Goal: Information Seeking & Learning: Learn about a topic

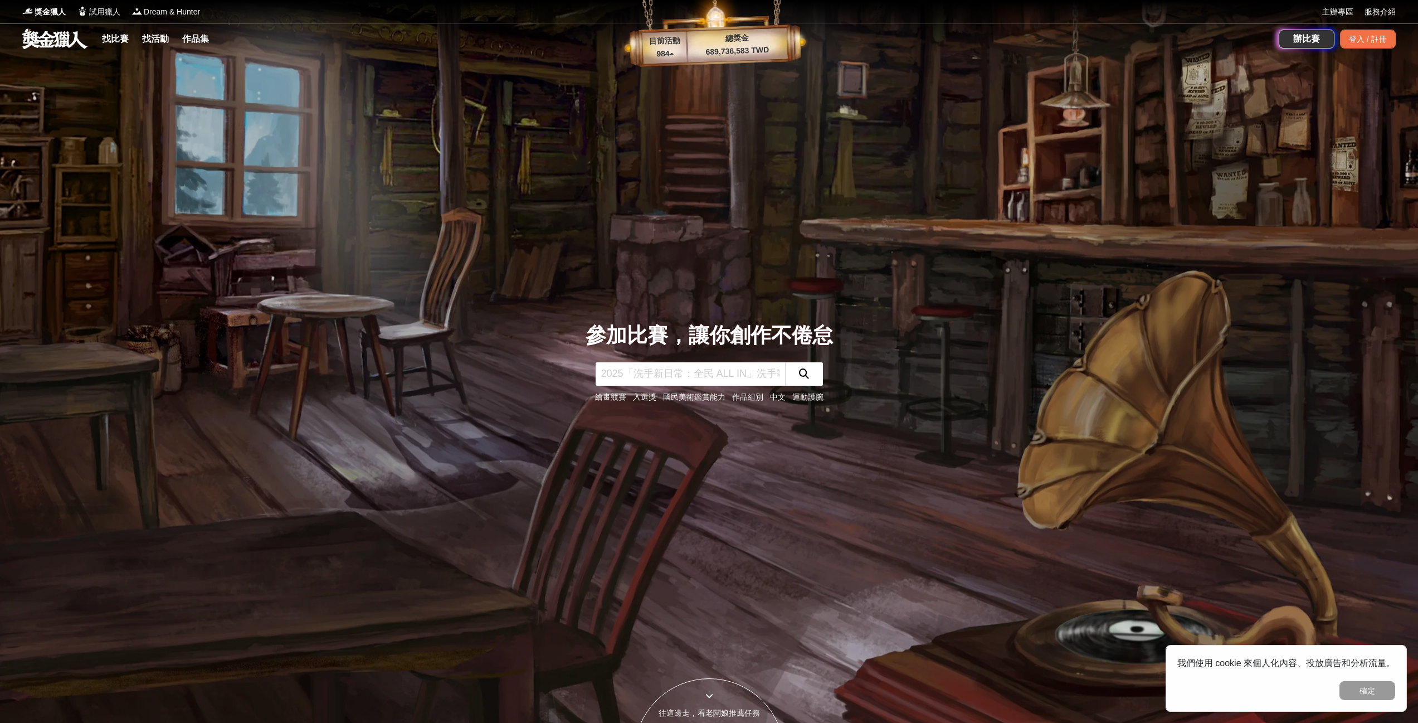
click at [660, 374] on input "text" at bounding box center [690, 373] width 189 height 23
type input "設計"
click button "submit" at bounding box center [804, 373] width 38 height 23
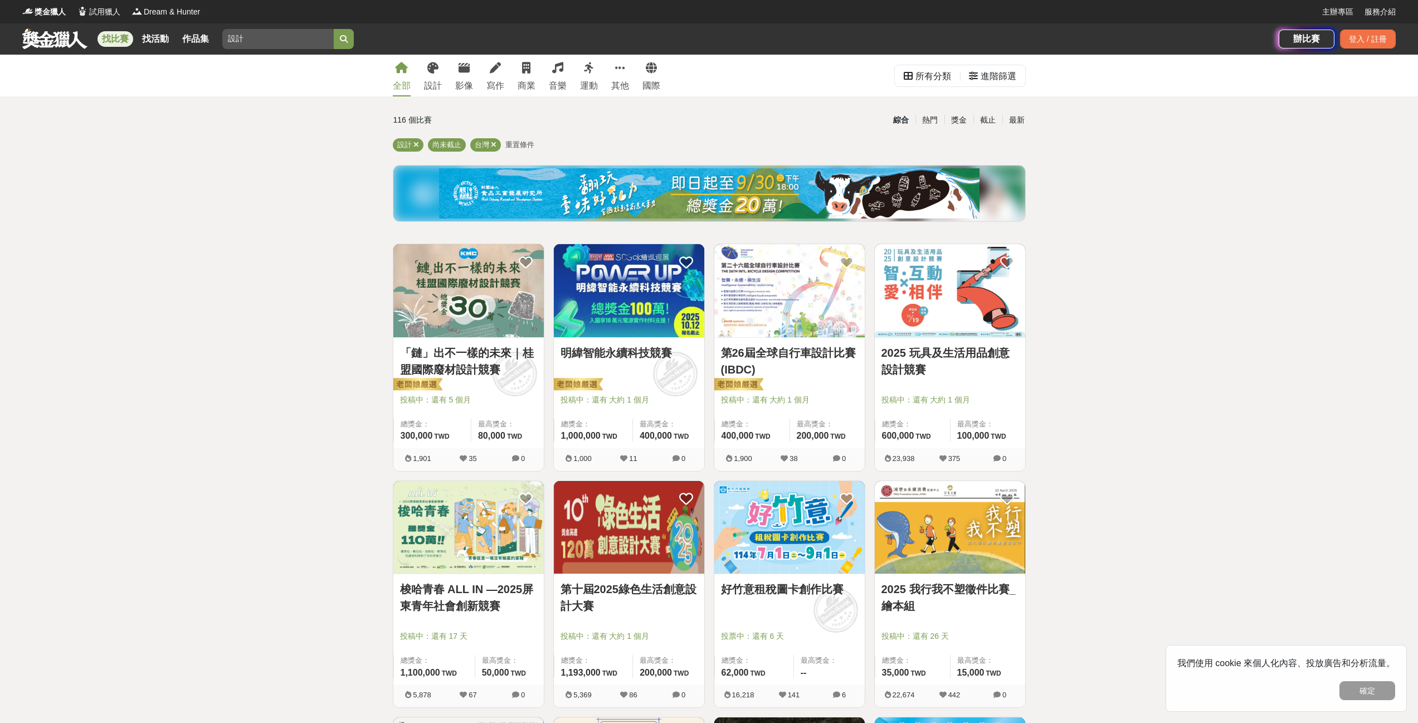
scroll to position [297, 0]
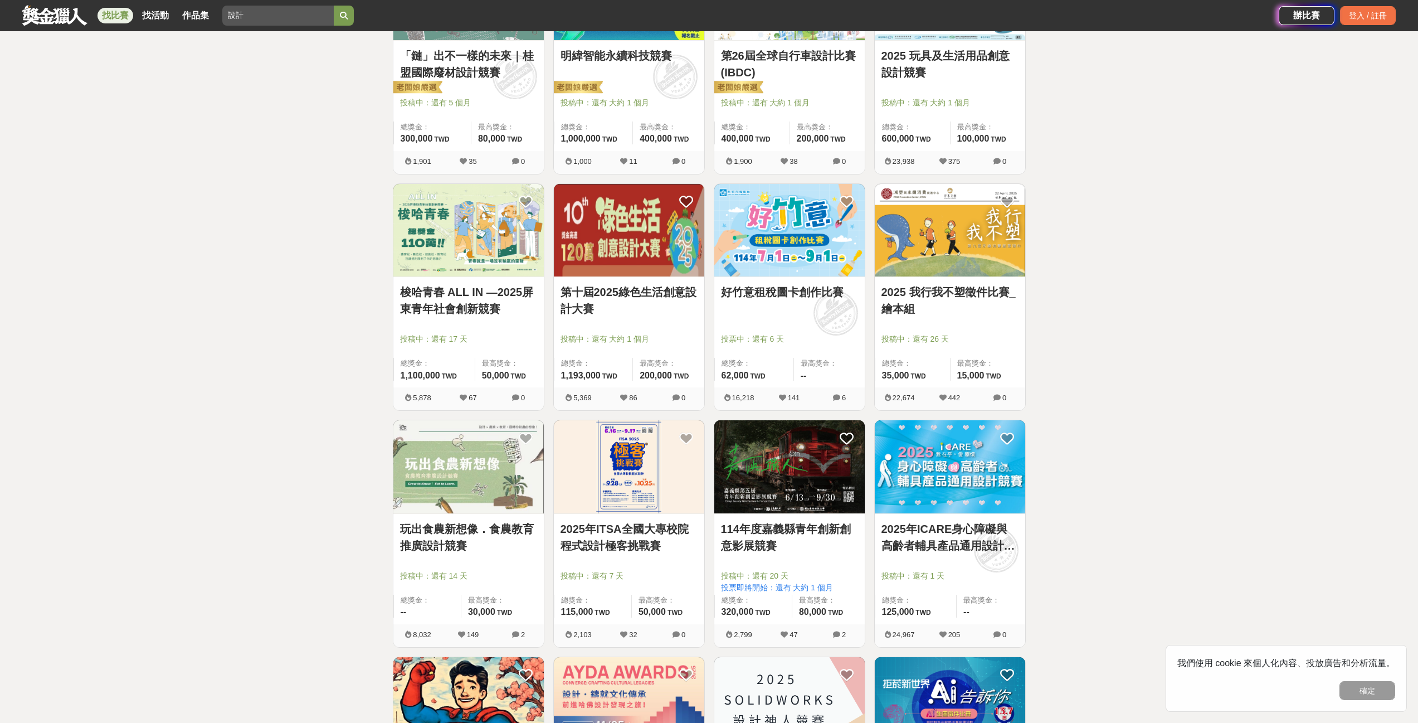
click at [973, 261] on img at bounding box center [950, 230] width 150 height 93
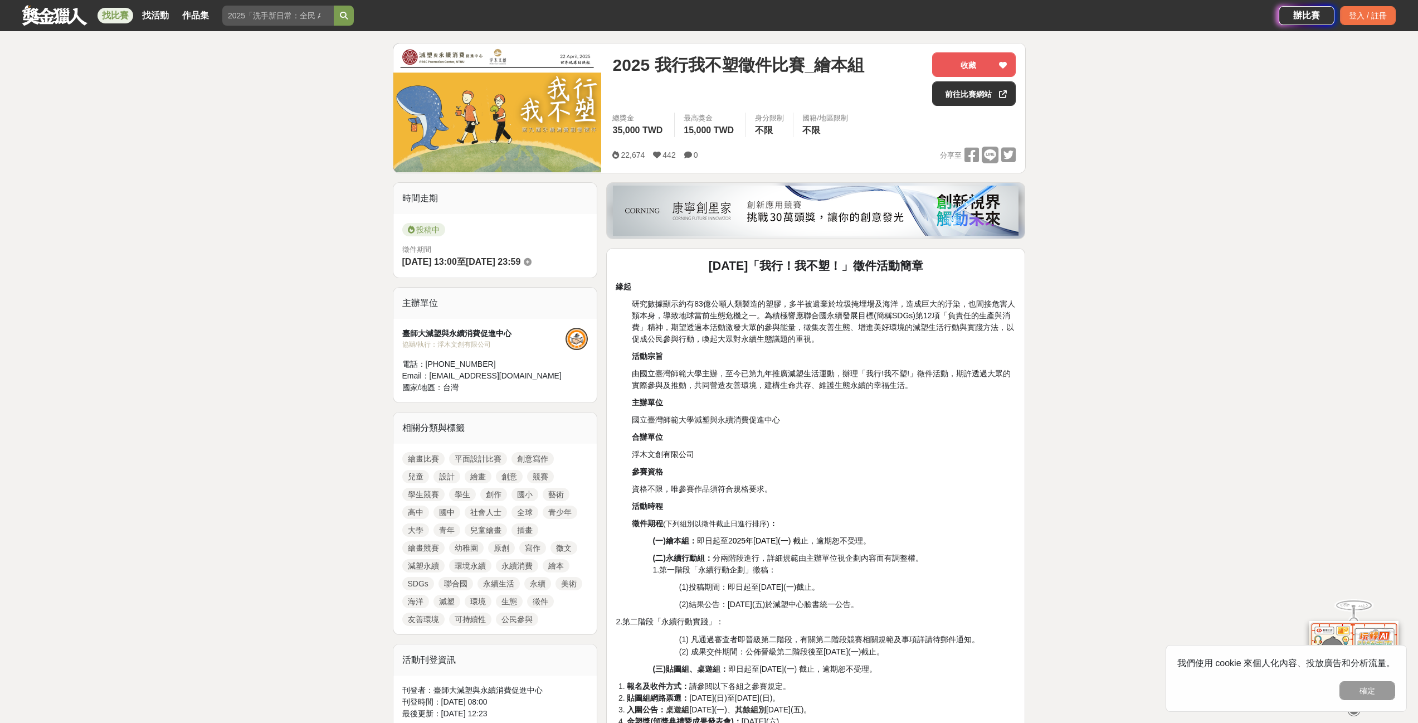
scroll to position [149, 0]
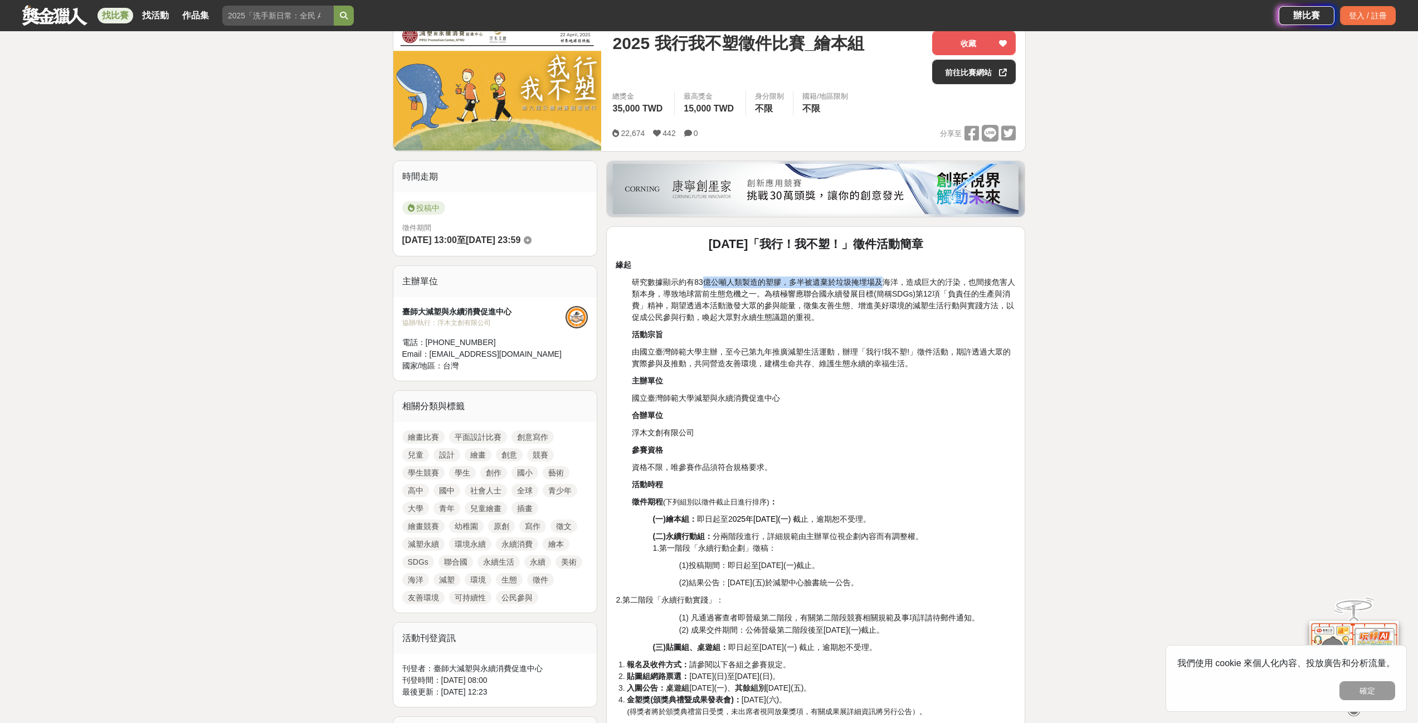
drag, startPoint x: 706, startPoint y: 280, endPoint x: 875, endPoint y: 293, distance: 169.3
click at [883, 288] on p "研究數據顯示約有83億公噸人類製造的塑膠，多半被遺棄於垃圾掩埋場及海洋，造成巨大的汙染，也間接危害人類本身，導致地球當前生態危機之一。為積極響應聯合國永續發展…" at bounding box center [824, 299] width 384 height 47
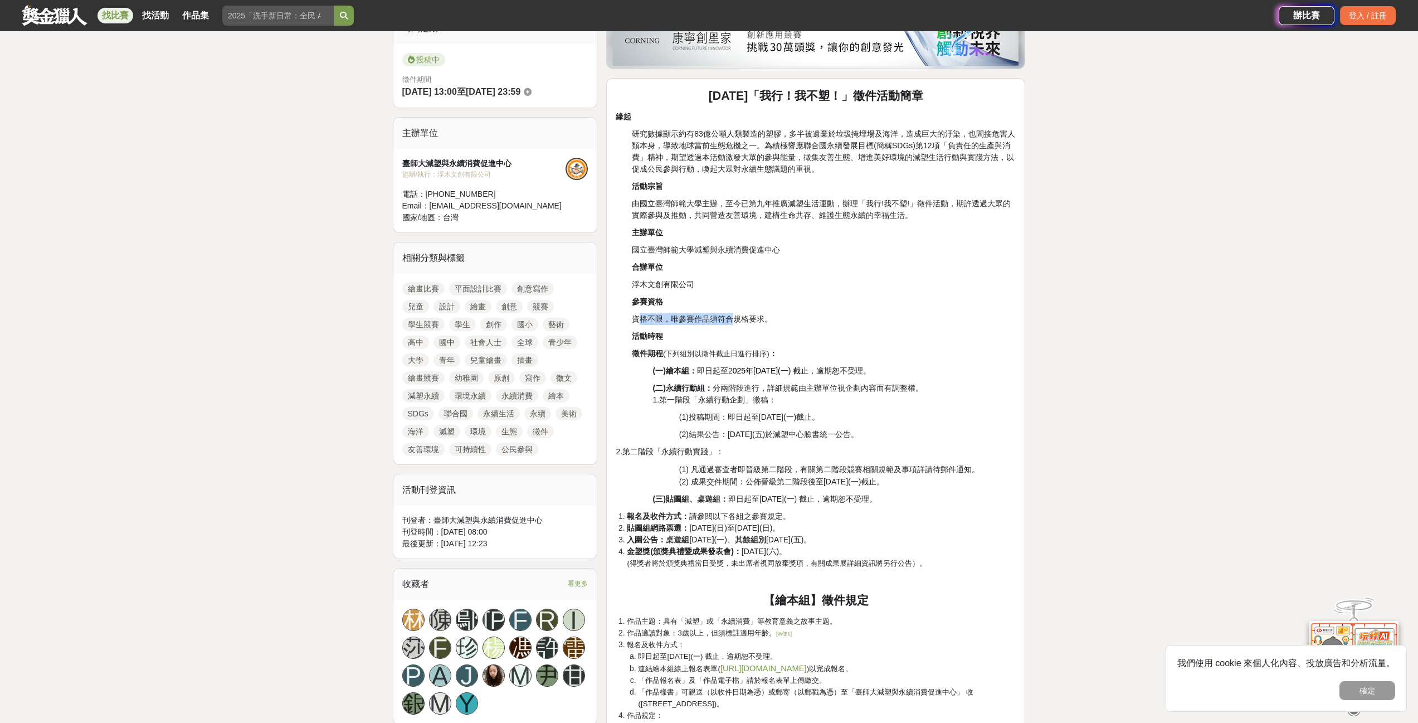
drag, startPoint x: 640, startPoint y: 317, endPoint x: 730, endPoint y: 317, distance: 89.7
click at [730, 317] on span "資格不限，唯參賽作品須符合規格要求。" at bounding box center [702, 318] width 140 height 9
click at [792, 374] on span "025年[DATE](一) 截" at bounding box center [767, 370] width 69 height 9
drag, startPoint x: 717, startPoint y: 390, endPoint x: 767, endPoint y: 390, distance: 50.7
click at [767, 390] on span "(二)永續行動組： 分兩階段進行，詳細規範由主辦單位視企劃內容而有調整權。" at bounding box center [788, 387] width 270 height 9
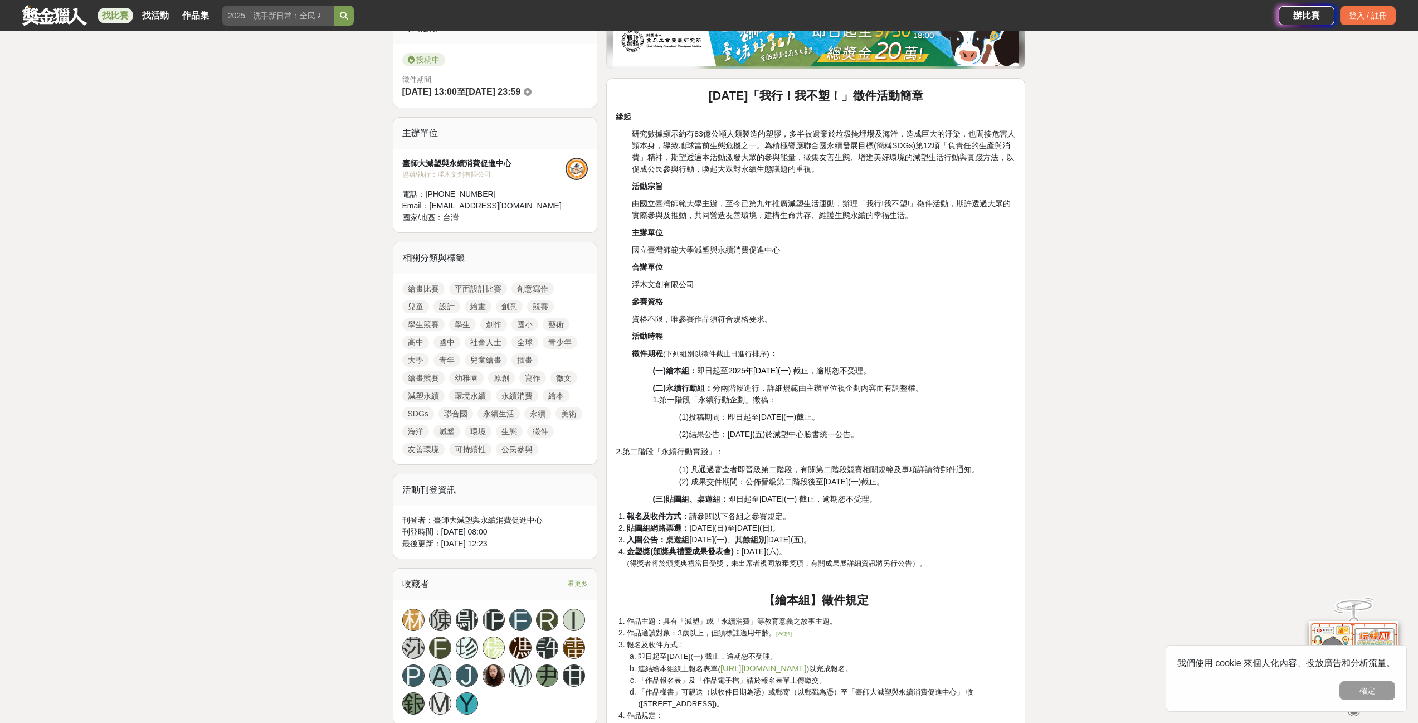
scroll to position [595, 0]
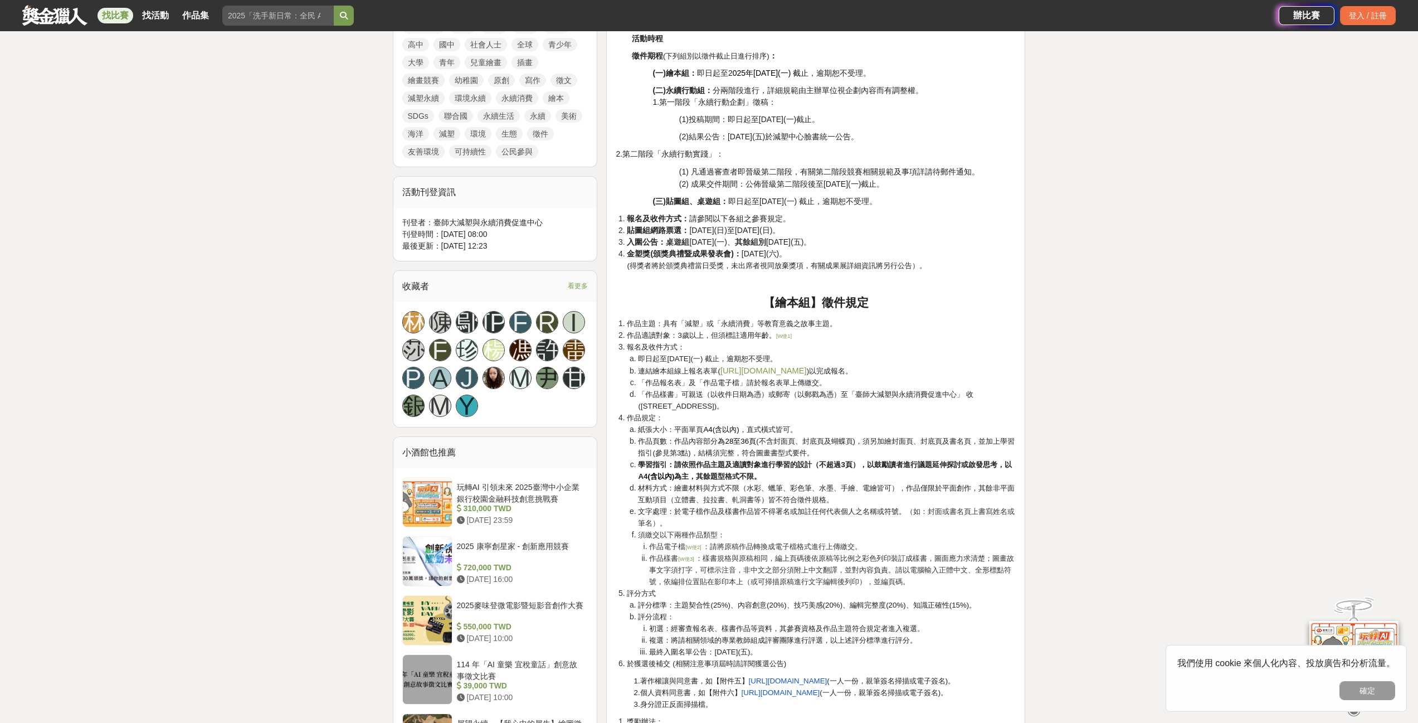
click at [723, 359] on span "即日起至[DATE](一) 截止，逾期恕不受理。" at bounding box center [707, 358] width 139 height 8
click at [682, 384] on span "「作品報名表」及「作品電子檔」請於報名表單上傳繳交。" at bounding box center [732, 382] width 188 height 8
click at [702, 398] on li "「作品樣書」可親送（以收件日期為憑）或郵寄（以郵戳為憑）至「臺師大減塑與永續消費促進中心」 收([STREET_ADDRESS])。" at bounding box center [827, 399] width 378 height 23
click at [703, 405] on span "「作品樣書」可親送（以收件日期為憑）或郵寄（以郵戳為憑）至「臺師大減塑與永續消費促進中心」 收([STREET_ADDRESS])。" at bounding box center [805, 400] width 335 height 20
click at [687, 407] on span "「作品樣書」可親送（以收件日期為憑）或郵寄（以郵戳為憑）至「臺師大減塑與永續消費促進中心」 收([STREET_ADDRESS])。" at bounding box center [805, 400] width 335 height 20
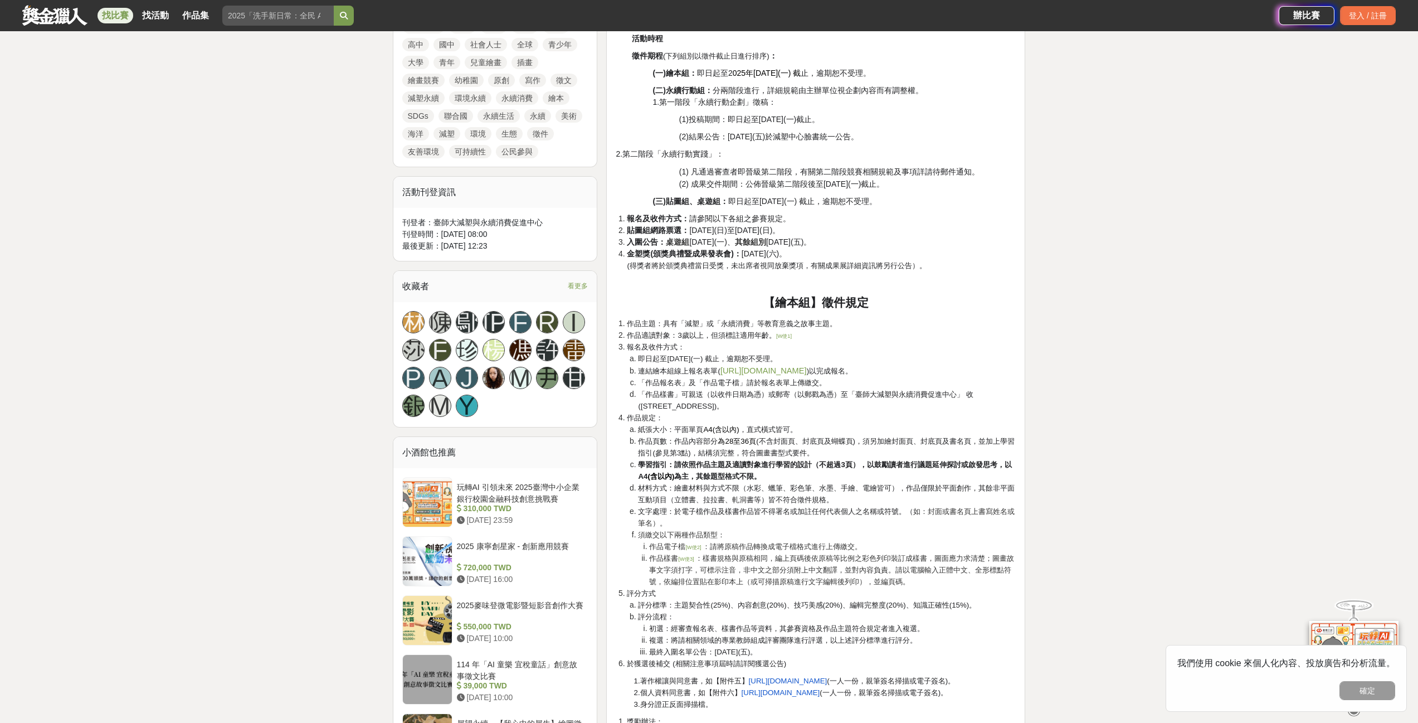
click at [689, 429] on span "紙張大小：平面單頁" at bounding box center [670, 429] width 65 height 8
click at [691, 441] on span "作品頁數：作品內容部分" at bounding box center [678, 441] width 80 height 8
drag, startPoint x: 653, startPoint y: 466, endPoint x: 665, endPoint y: 466, distance: 12.3
click at [665, 466] on strong "學習指引：請依照作品主題及適讀對象進行學習的設計（不超過3頁），以鼓勵讀者進行議題延伸探討或啟發思考，以A4" at bounding box center [824, 470] width 373 height 20
click at [798, 615] on li "評分流程： 初選：經審查報名表、樣書作品等資料，其參賽資格及作品主題符合規定者進入複選。 複選：將請相關領域的專業教師組成評審團隊進行評選，以上述評分標準進行…" at bounding box center [827, 634] width 378 height 47
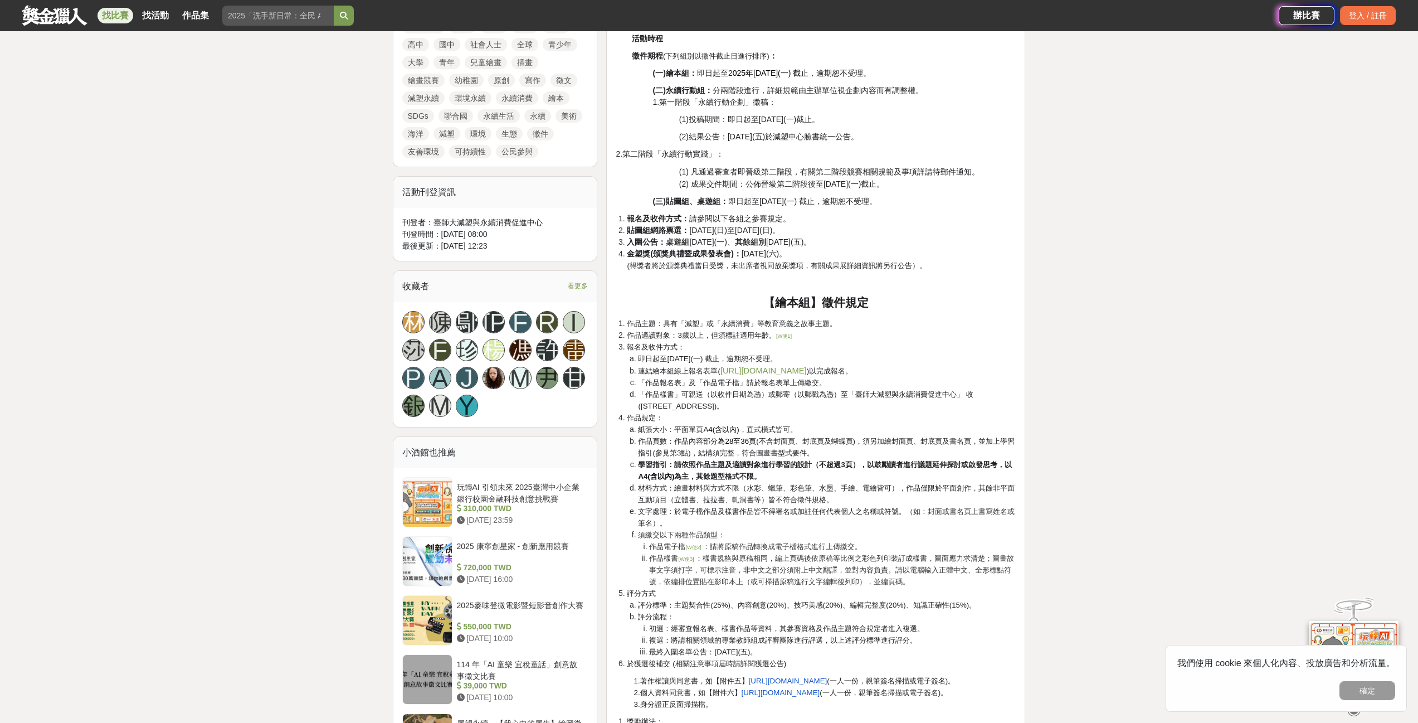
drag, startPoint x: 617, startPoint y: 322, endPoint x: 623, endPoint y: 325, distance: 7.0
click at [623, 325] on ol "作品主題：具有「減塑」或「永續消費」等教育意義之故事主題。 作品適讀對象：3歲以上，但須標註適用年齡。 [W使1] 報名及收件方式： 即日起至[DATE](一…" at bounding box center [816, 494] width 400 height 352
click at [626, 440] on ol "作品主題：具有「減塑」或「永續消費」等教育意義之故事主題。 作品適讀對象：3歲以上，但須標註適用年齡。 [W使1] 報名及收件方式： 即日起至[DATE](一…" at bounding box center [816, 494] width 400 height 352
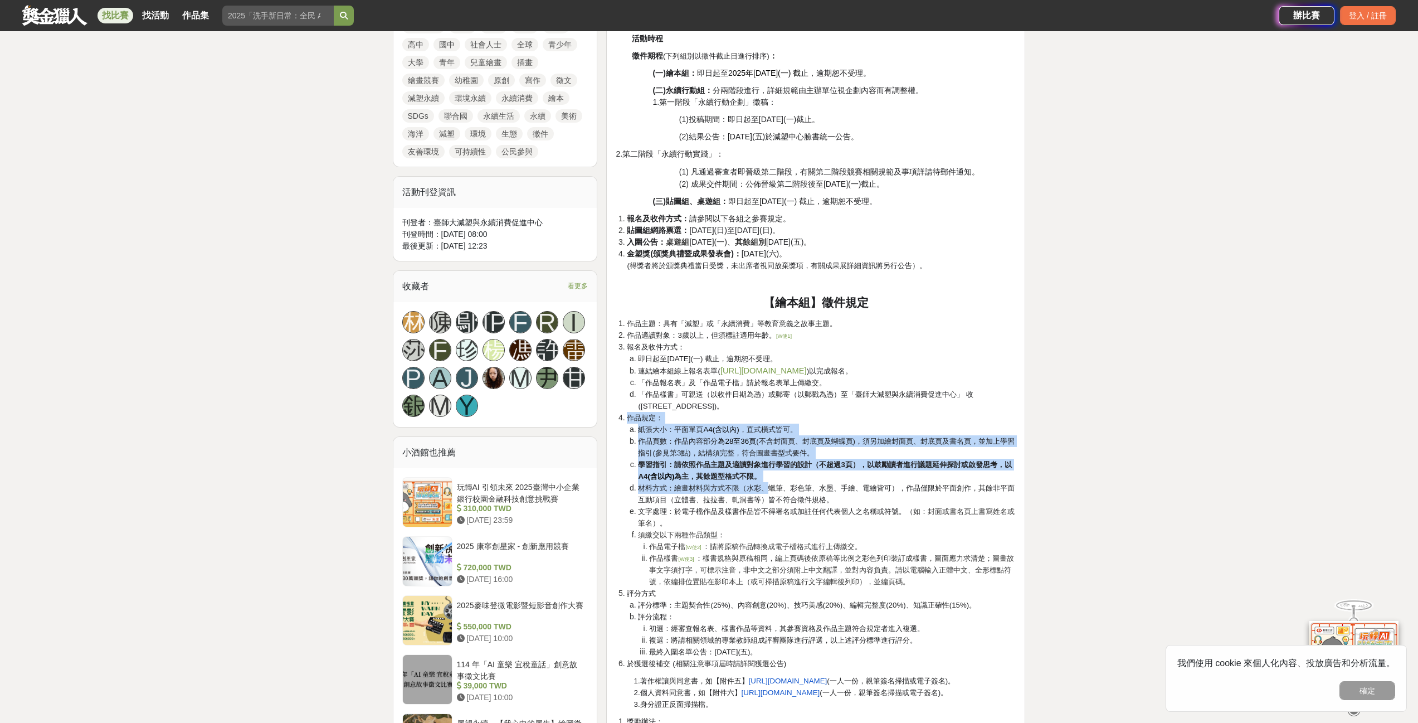
drag, startPoint x: 630, startPoint y: 418, endPoint x: 774, endPoint y: 493, distance: 162.3
click at [774, 493] on div "[DATE]「我行！我不塑！」徵件活動簡章 緣起 研究數據顯示約有83億公噸人類製造的塑膠，多半被遺棄於垃圾掩埋場及海洋，造成巨大的汙染，也間接危害人類本身，…" at bounding box center [815, 545] width 419 height 1531
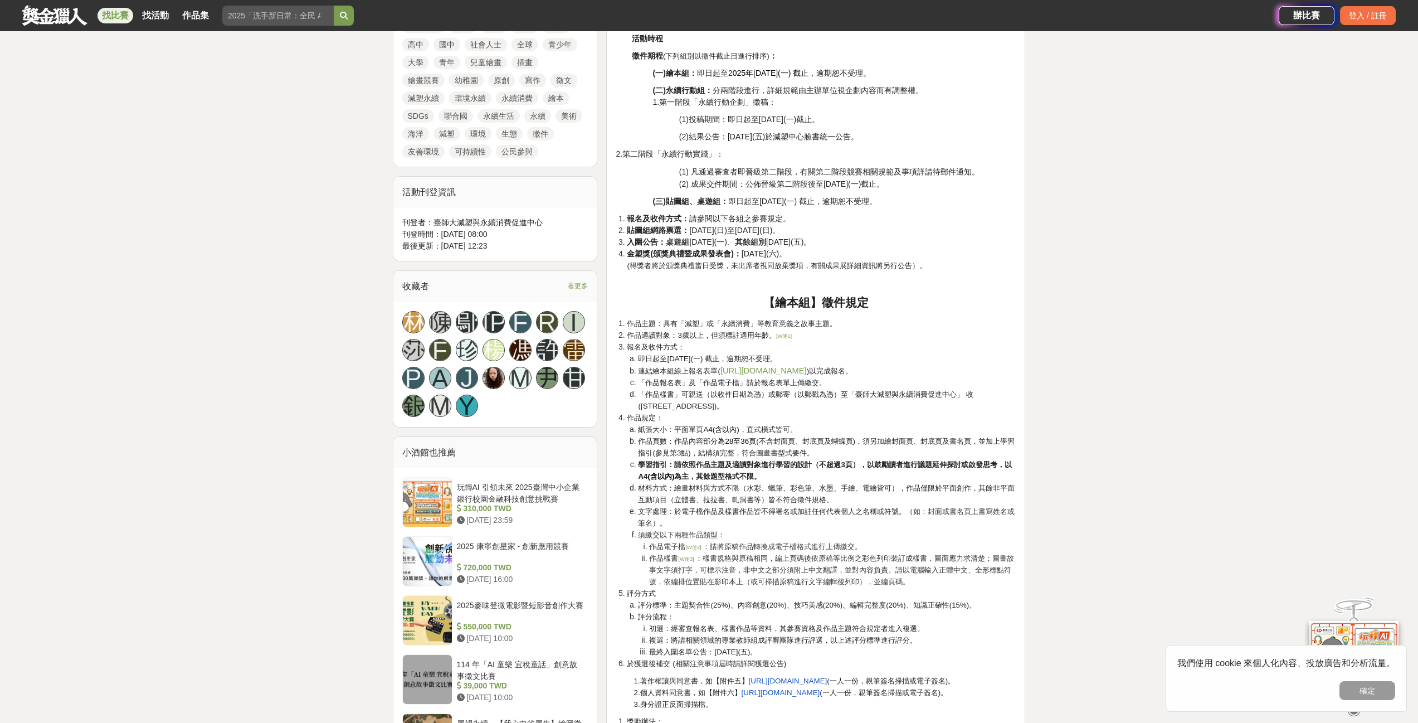
click at [772, 356] on span "即日起至[DATE](一) 截止，逾期恕不受理。" at bounding box center [707, 358] width 139 height 8
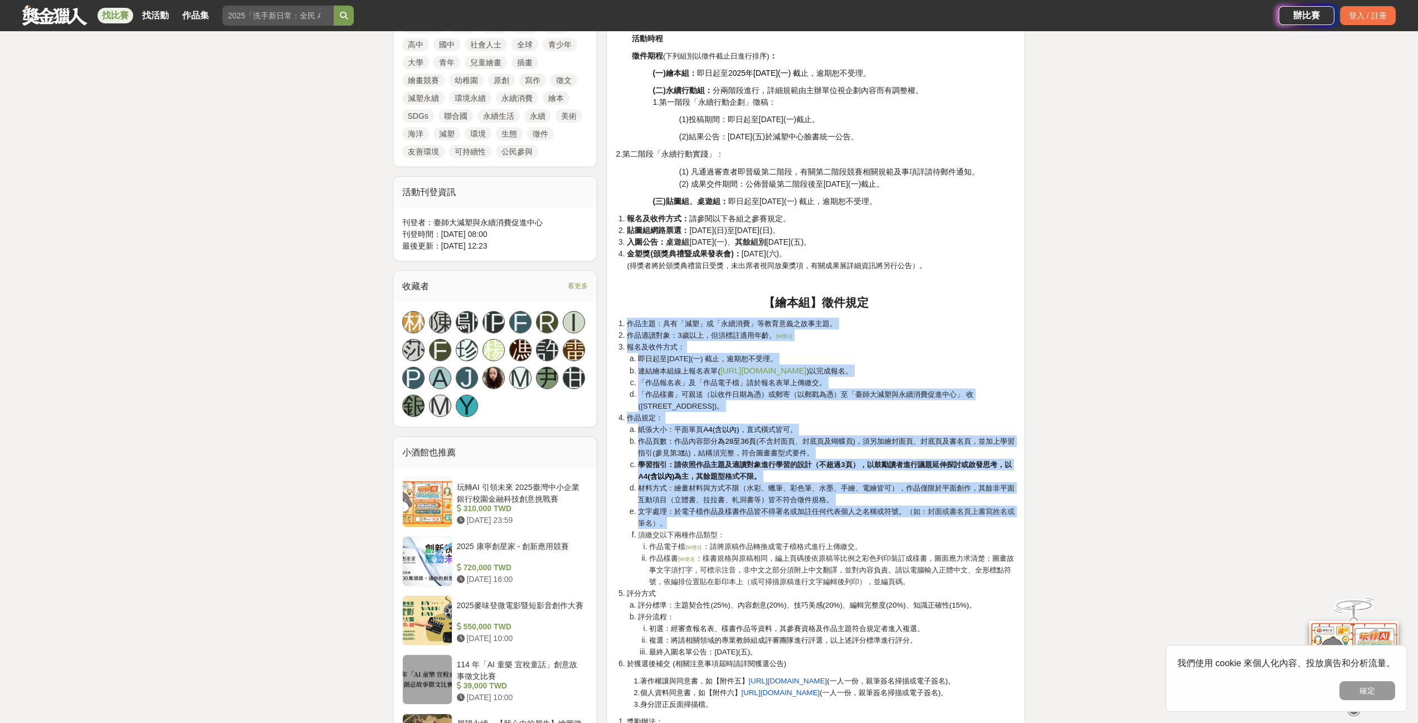
drag, startPoint x: 616, startPoint y: 321, endPoint x: 811, endPoint y: 538, distance: 291.6
click at [811, 538] on ol "作品主題：具有「減塑」或「永續消費」等教育意義之故事主題。 作品適讀對象：3歲以上，但須標註適用年齡。 [W使1] 報名及收件方式： 即日起至[DATE](一…" at bounding box center [816, 494] width 400 height 352
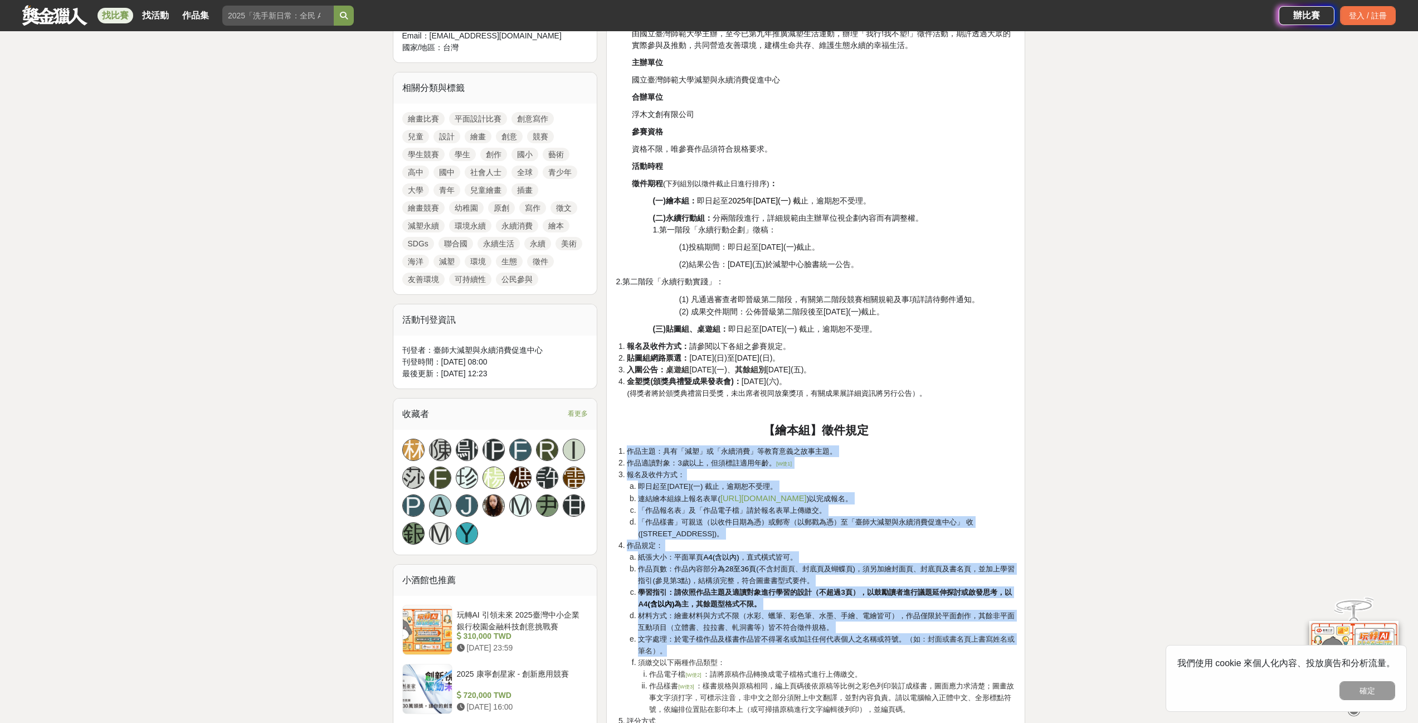
scroll to position [446, 0]
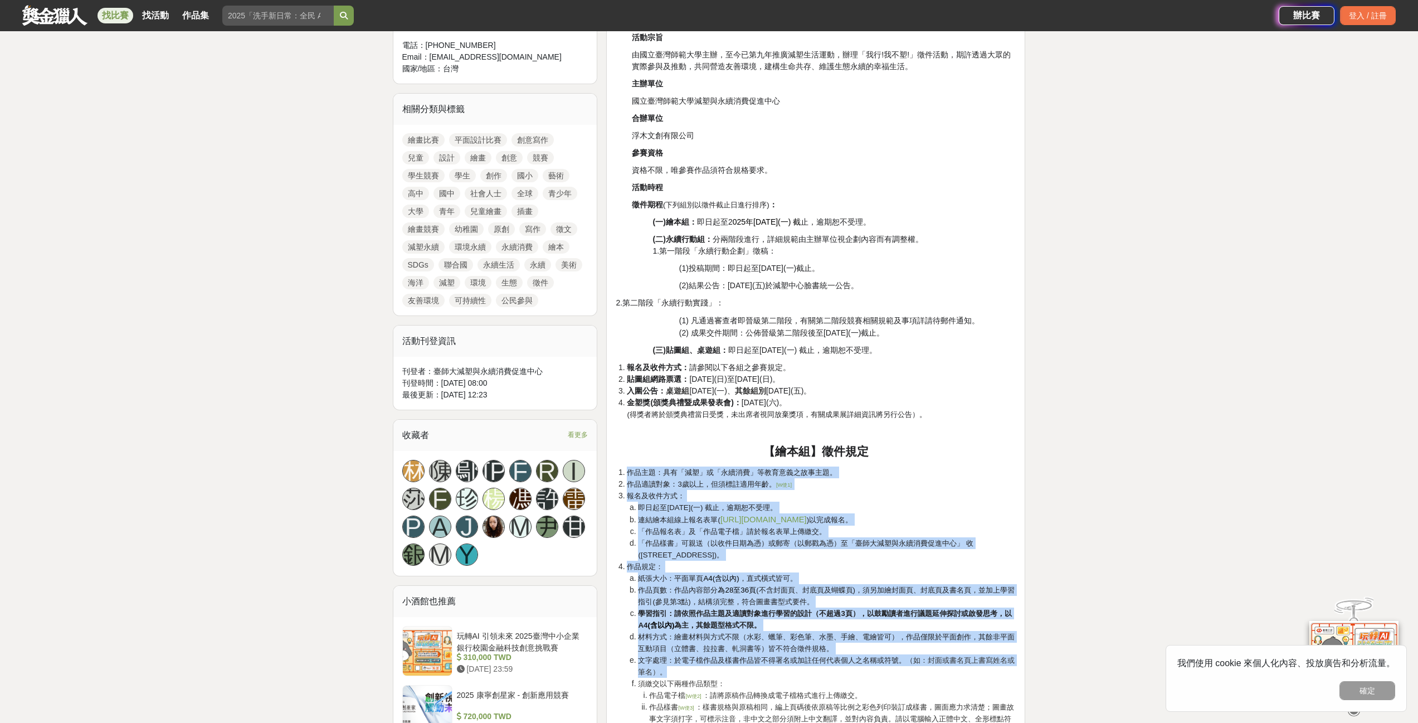
copy ol "lore：ip「do」s「amet」consectetu。 adipis：0eli，seddoeiu。 [Te5] incidid： utla0996e94d…"
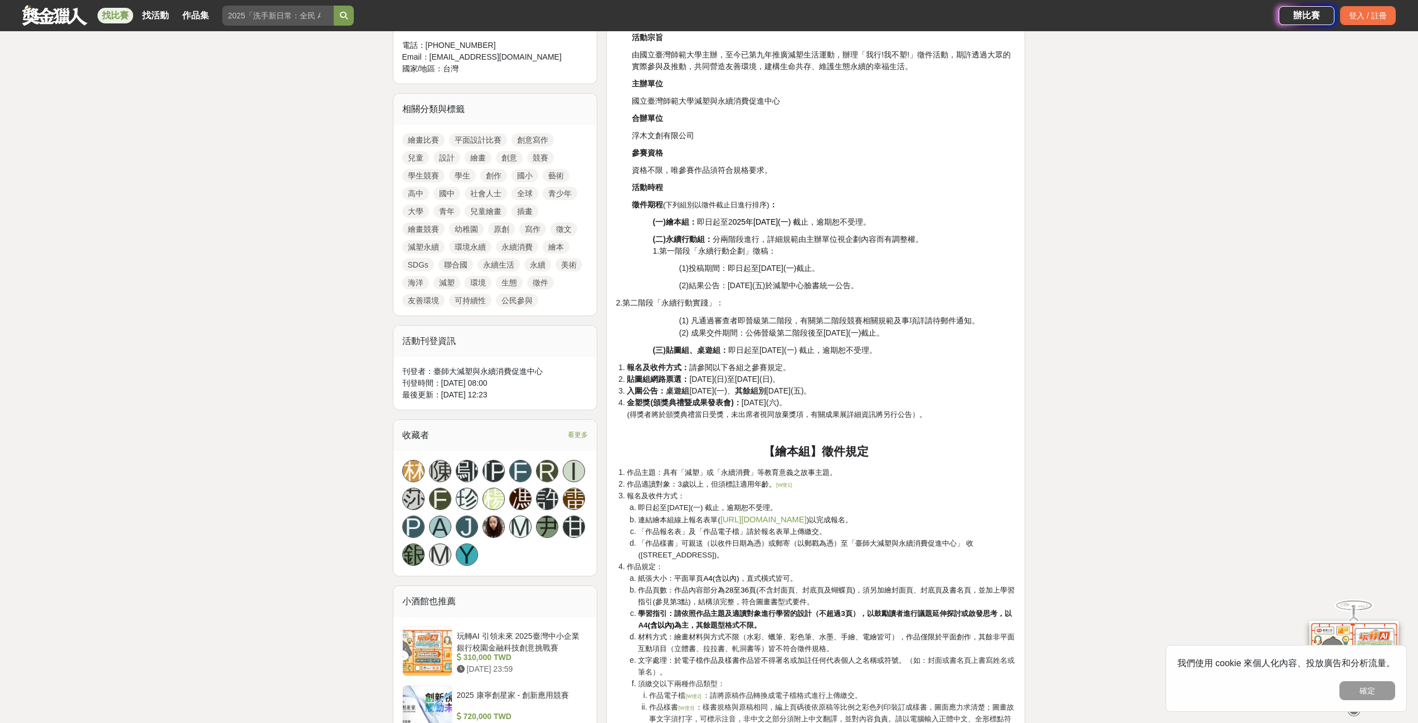
click at [967, 394] on li "入圍公告： 桌遊組 [DATE](一)、 其餘組別 [DATE](五)。" at bounding box center [821, 391] width 389 height 12
